Goal: Ask a question

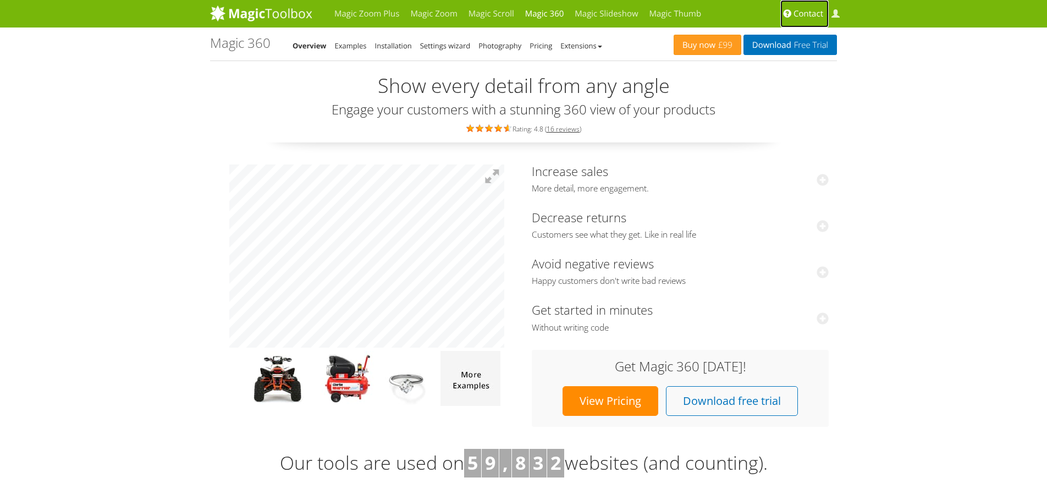
click at [816, 14] on span "Contact" at bounding box center [808, 13] width 30 height 11
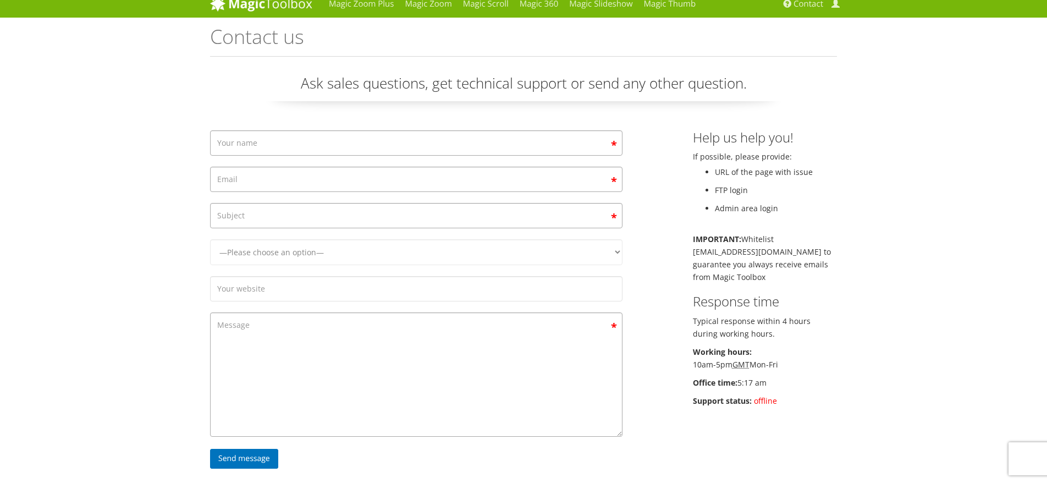
scroll to position [14, 0]
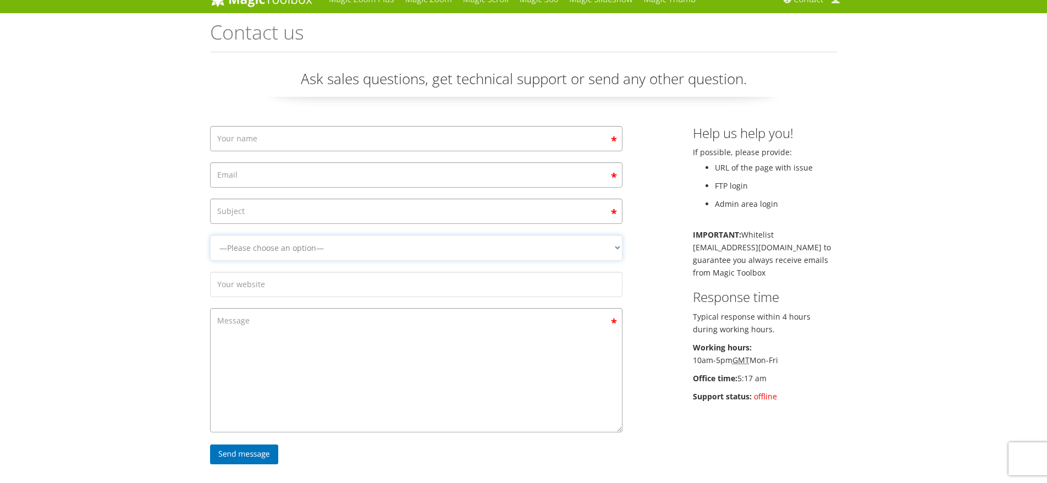
click at [336, 245] on select "—Please choose an option— Magic Zoom Magic Zoom Plus Magic Thumb Magic Slidesho…" at bounding box center [416, 248] width 412 height 26
select select "Magic 360"
click at [210, 261] on select "—Please choose an option— Magic Zoom Magic Zoom Plus Magic Thumb Magic Slidesho…" at bounding box center [416, 248] width 412 height 26
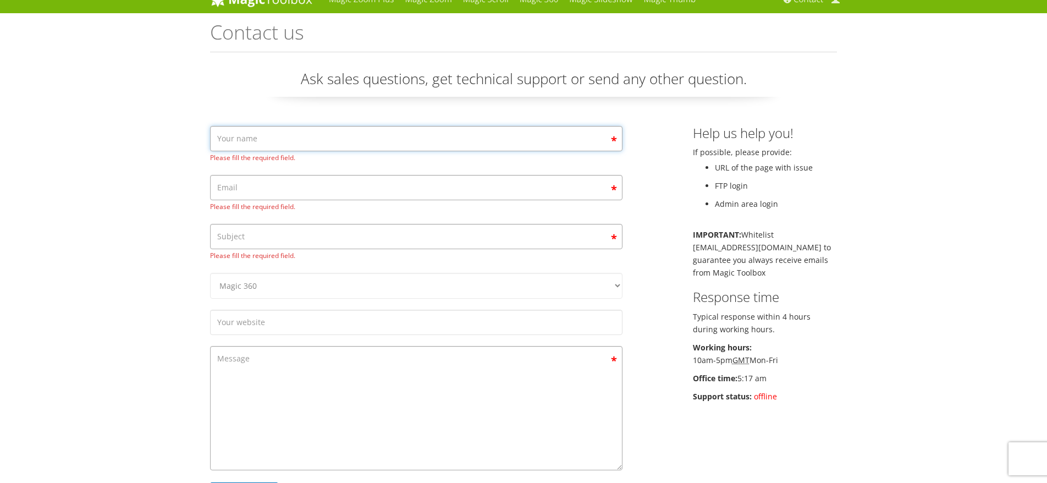
click at [259, 143] on input "Contact form" at bounding box center [416, 138] width 412 height 25
type input "Milad Habib"
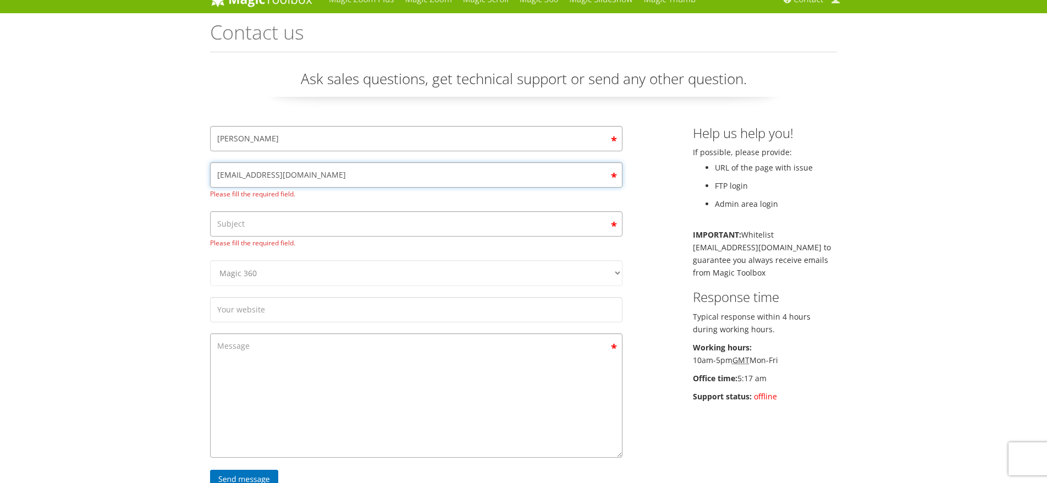
type input "mh@optifo.com"
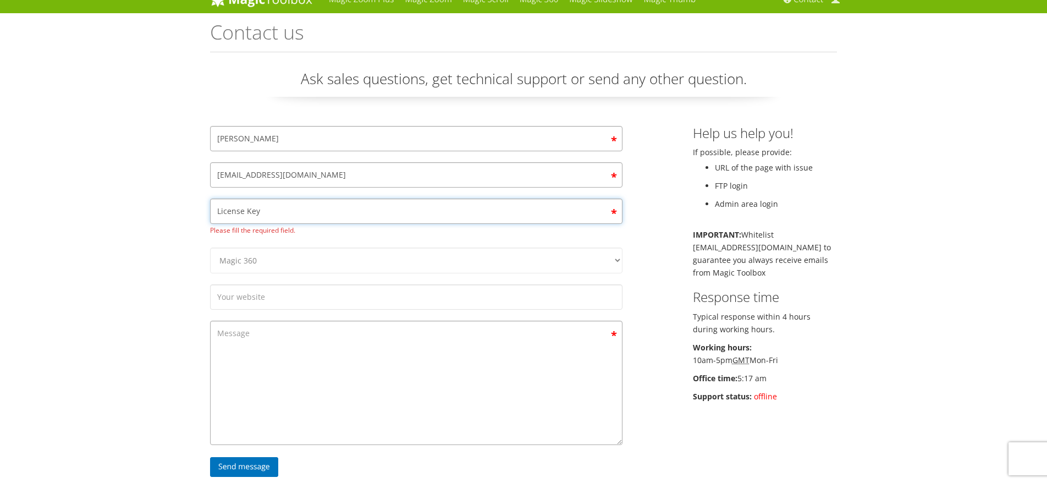
type input "License Key"
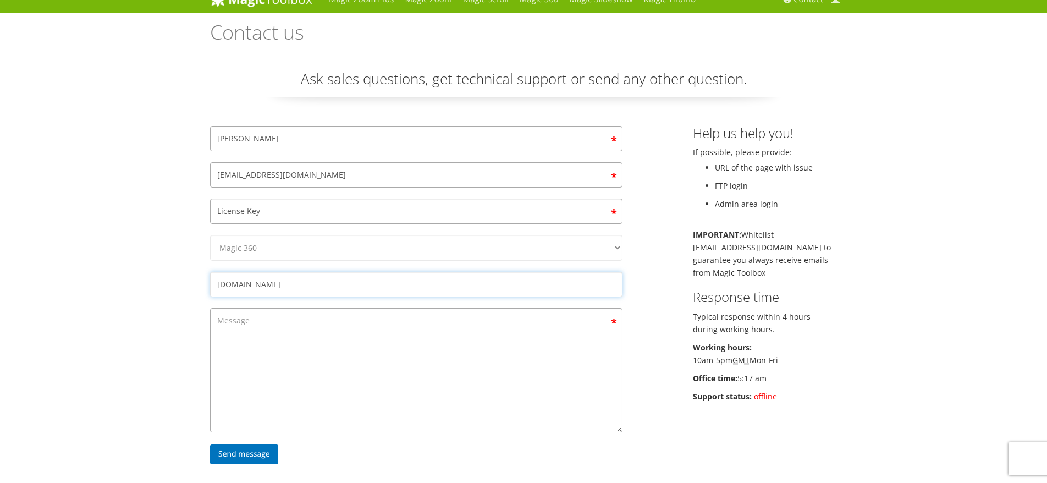
type input "www.optifo.com"
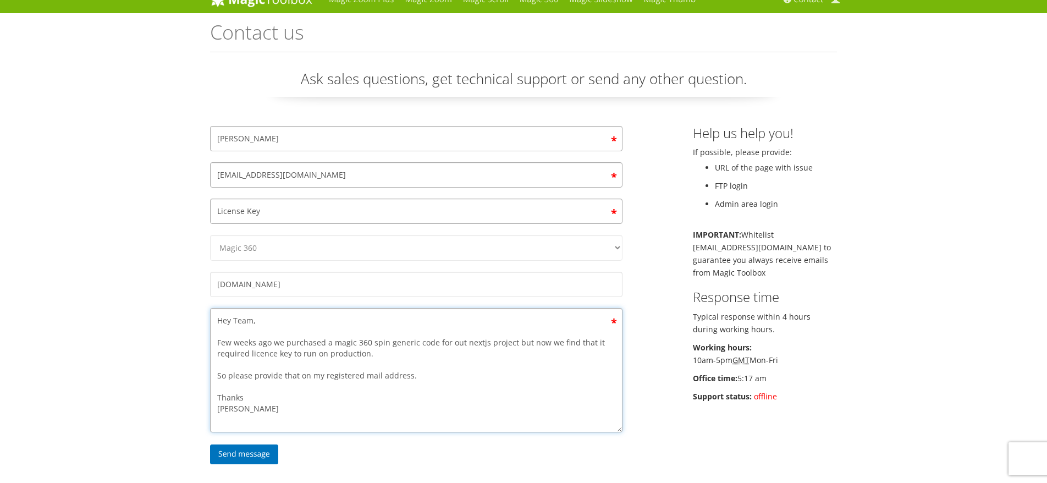
type textarea "Hey Team, Few weeks ago we purchased a magic 360 spin generic code for out next…"
click at [169, 255] on div "Magic Zoom Plus Magic Zoom Magic Scroll Magic 360 Magic Slideshow Magic Thumb C…" at bounding box center [523, 352] width 1047 height 733
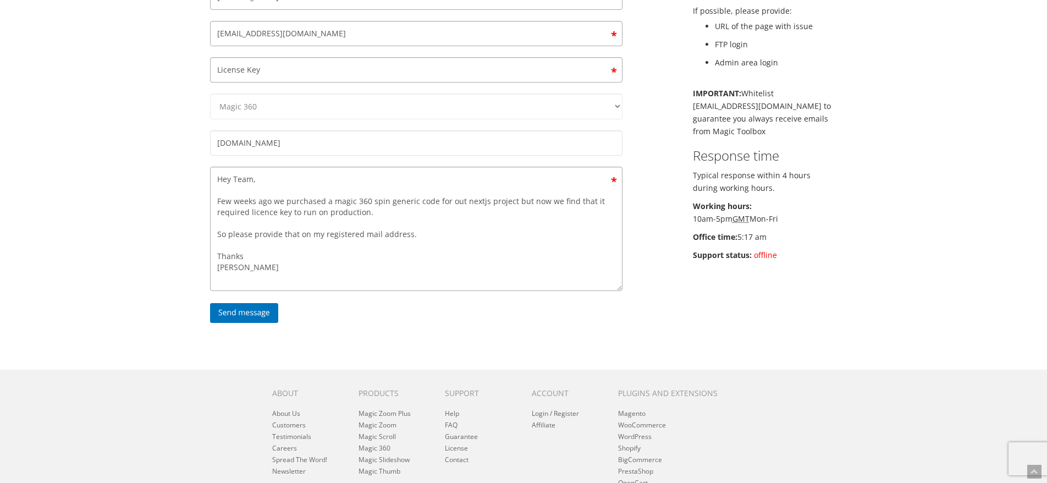
scroll to position [170, 0]
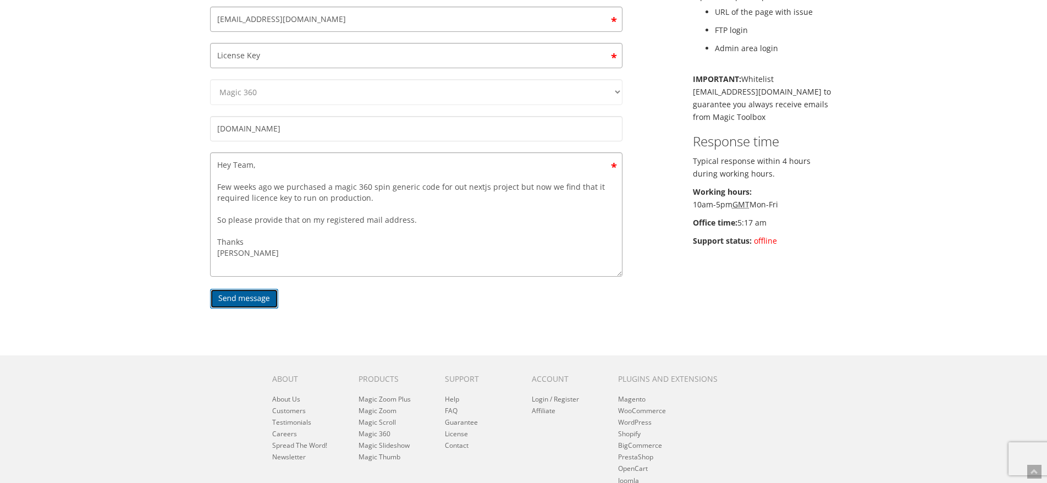
click at [248, 294] on input "Send message" at bounding box center [244, 299] width 68 height 20
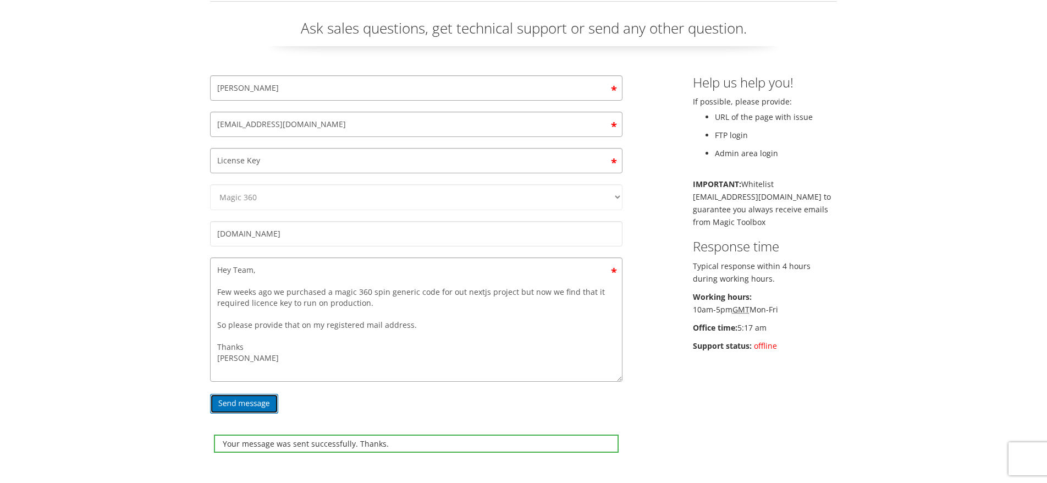
scroll to position [19, 0]
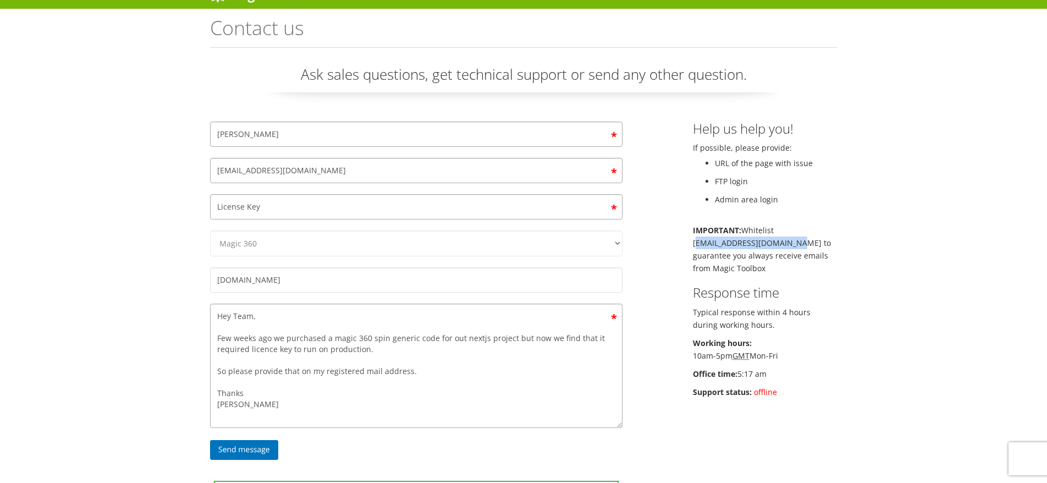
drag, startPoint x: 693, startPoint y: 244, endPoint x: 794, endPoint y: 245, distance: 100.6
click at [794, 245] on p "IMPORTANT: Whitelist support@magictoolbox.com to guarantee you always receive e…" at bounding box center [765, 249] width 145 height 51
copy p "support@magictoolbox.com"
